Goal: Check status: Check status

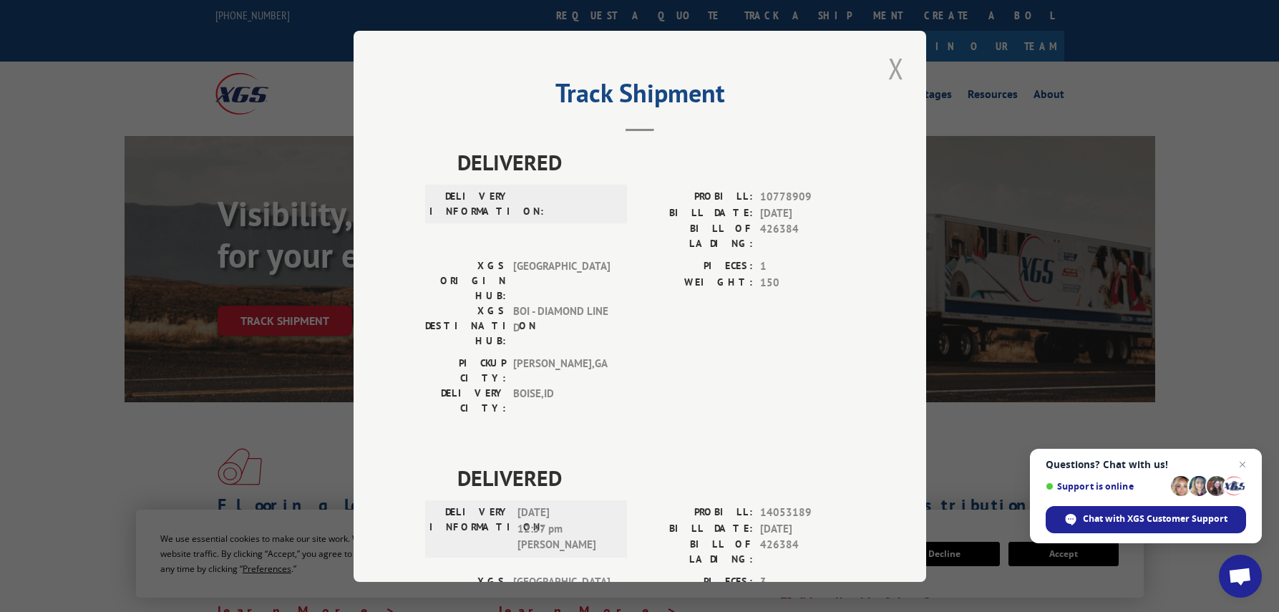
click at [894, 70] on button "Close modal" at bounding box center [896, 68] width 24 height 39
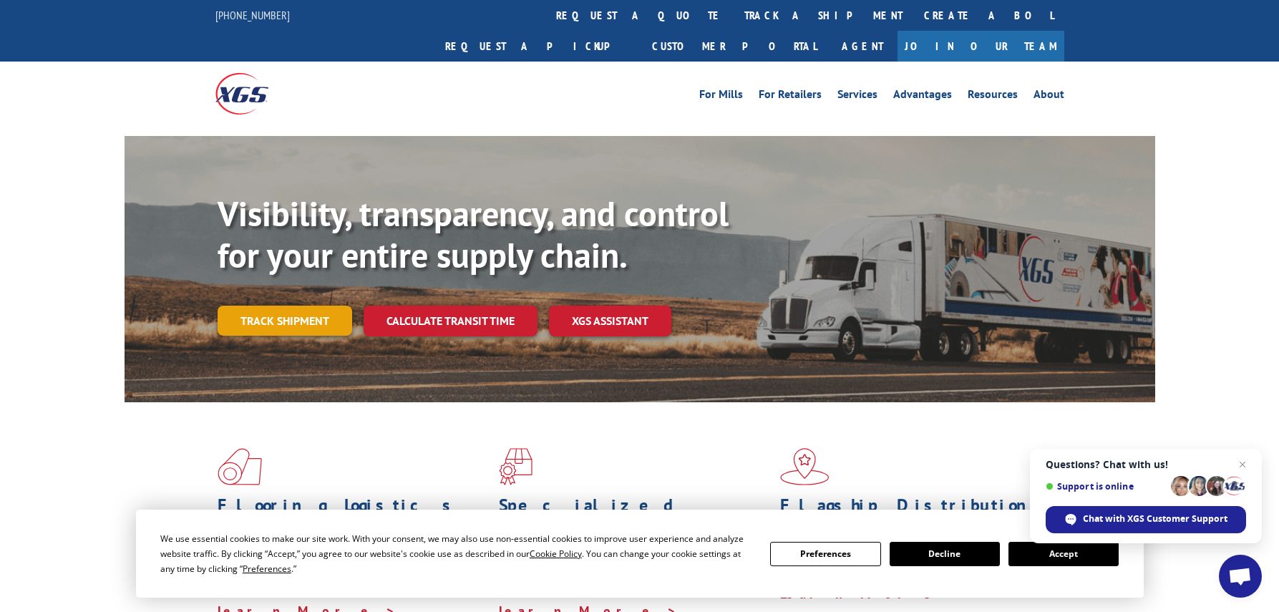
click at [276, 306] on link "Track shipment" at bounding box center [285, 321] width 135 height 30
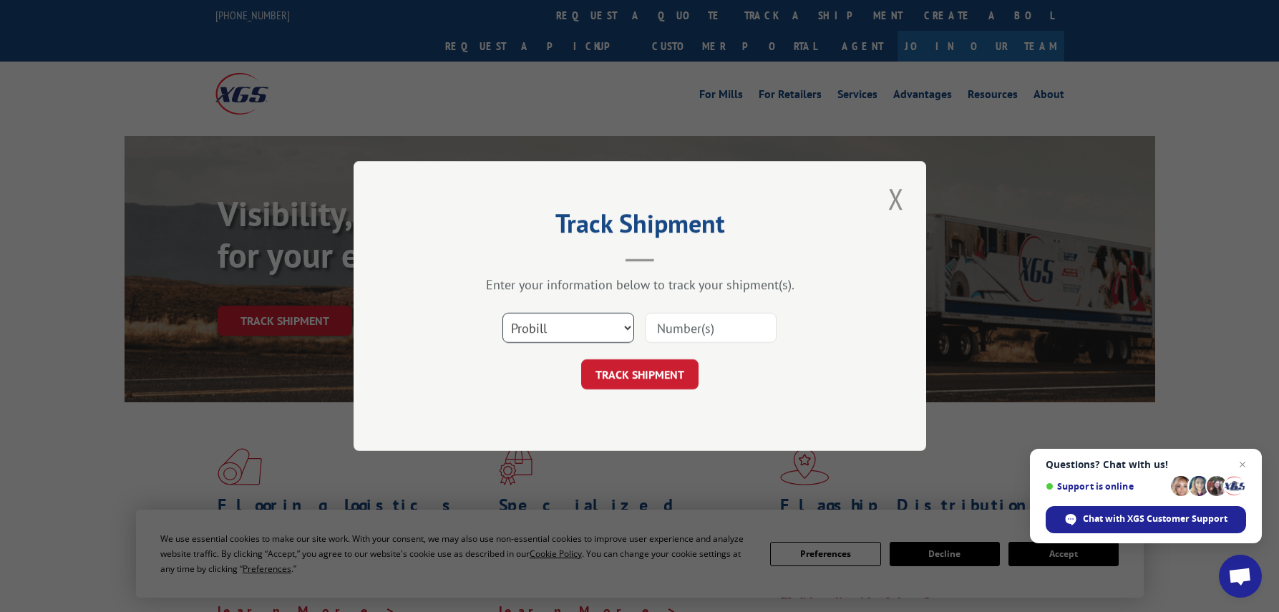
click at [577, 332] on select "Select category... Probill BOL PO" at bounding box center [568, 328] width 132 height 30
select select "bol"
click at [502, 313] on select "Select category... Probill BOL PO" at bounding box center [568, 328] width 132 height 30
paste input "5950818"
type input "5950818"
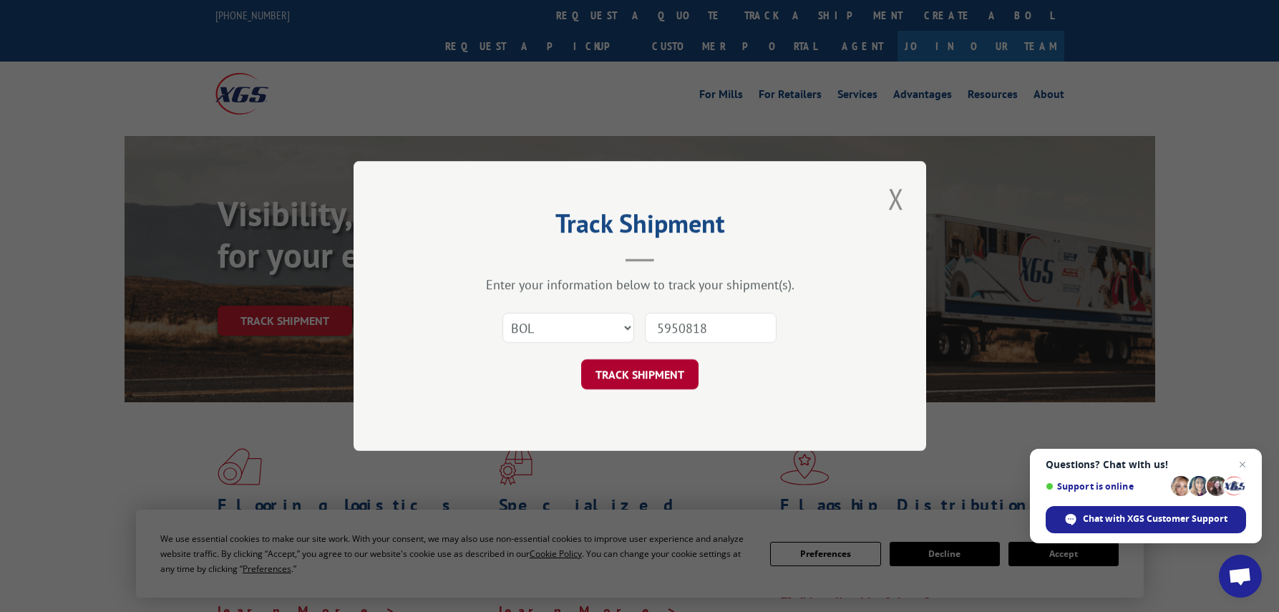
click at [659, 372] on button "TRACK SHIPMENT" at bounding box center [639, 374] width 117 height 30
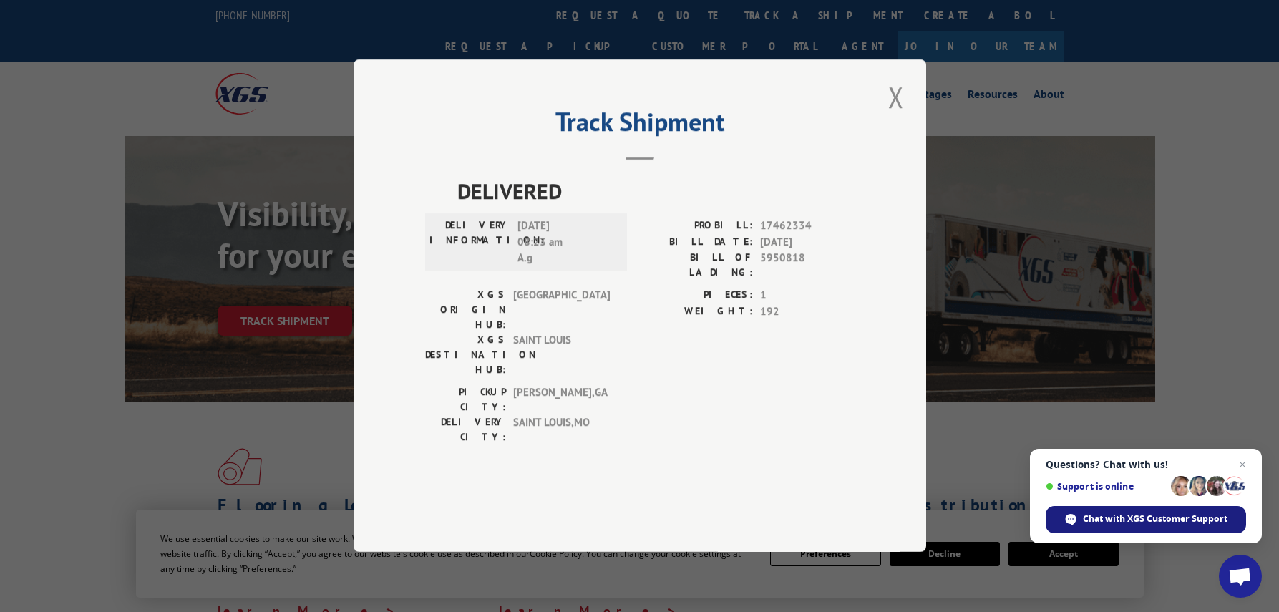
click at [1105, 521] on span "Chat with XGS Customer Support" at bounding box center [1154, 518] width 145 height 13
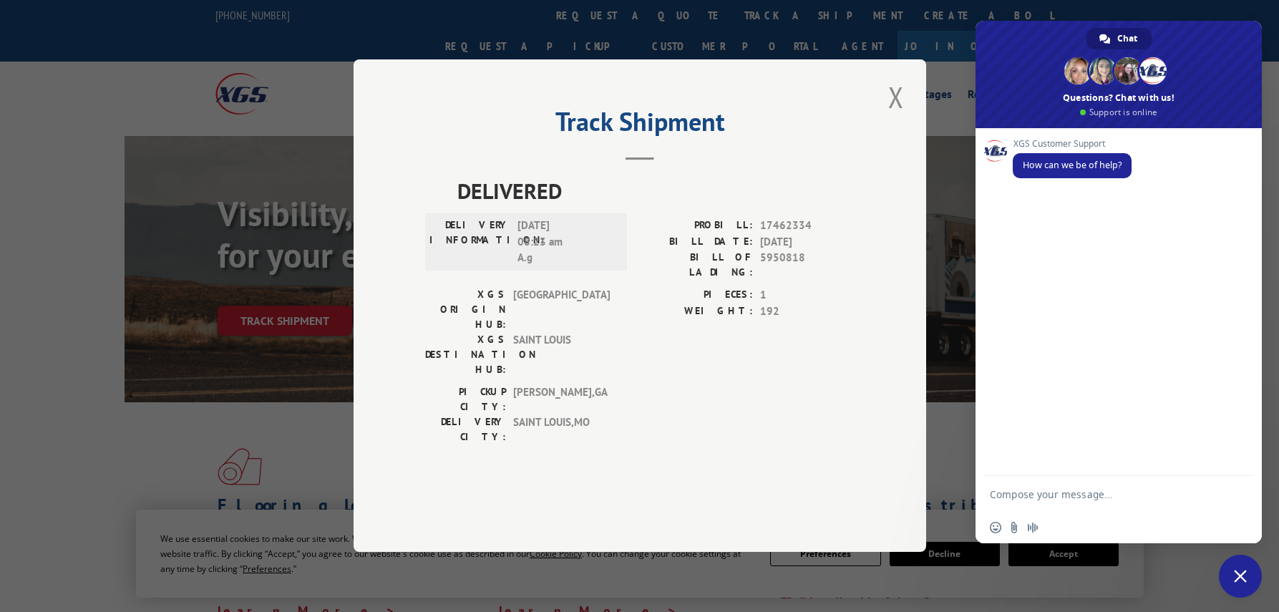
click at [1093, 496] on textarea "Compose your message..." at bounding box center [1103, 494] width 229 height 36
type textarea "Could you please verify that b/o/l 5950818 was delivered [DATE]/"
click at [1236, 470] on span "Send" at bounding box center [1236, 481] width 24 height 24
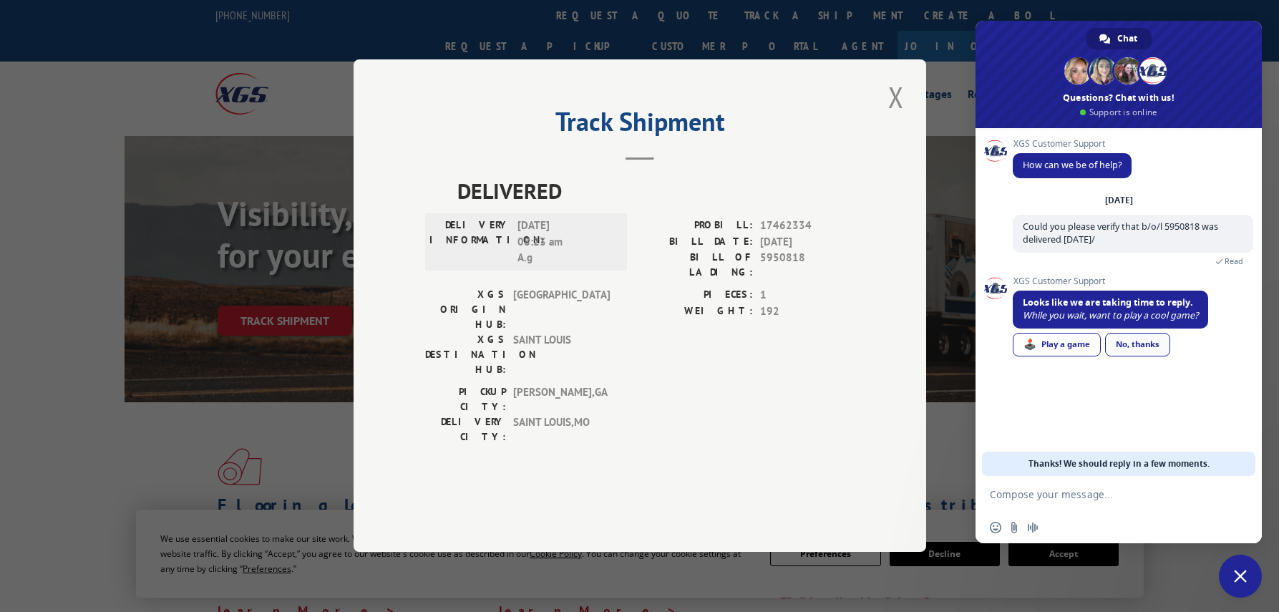
click at [1149, 349] on link "No, thanks" at bounding box center [1137, 345] width 65 height 24
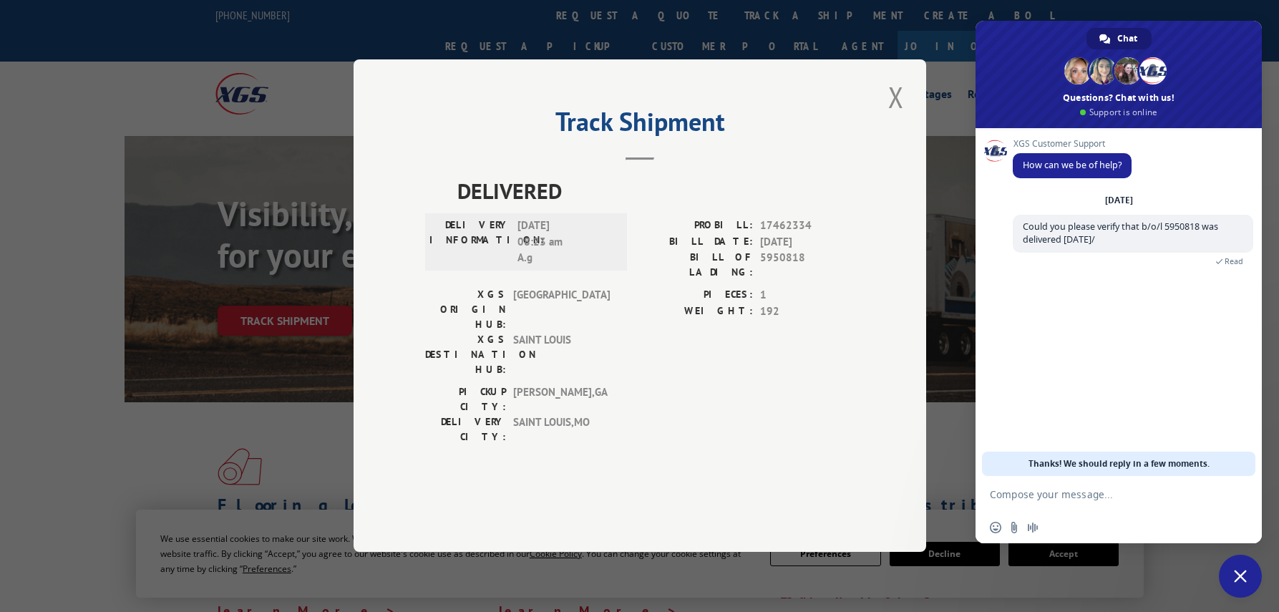
drag, startPoint x: 1236, startPoint y: 573, endPoint x: 680, endPoint y: 534, distance: 557.3
click at [1236, 574] on span "Close chat" at bounding box center [1239, 576] width 13 height 13
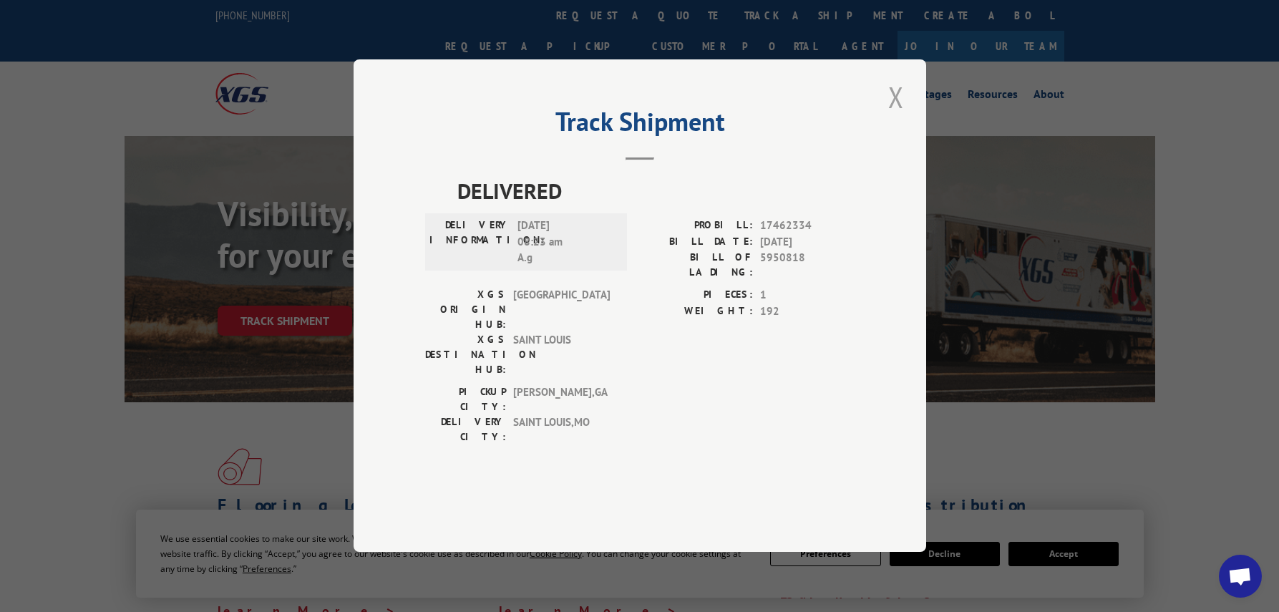
click at [893, 117] on button "Close modal" at bounding box center [896, 96] width 24 height 39
